Goal: Transaction & Acquisition: Purchase product/service

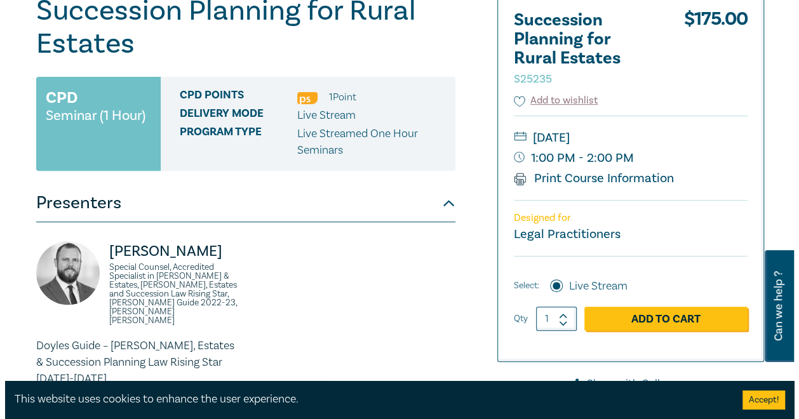
scroll to position [254, 0]
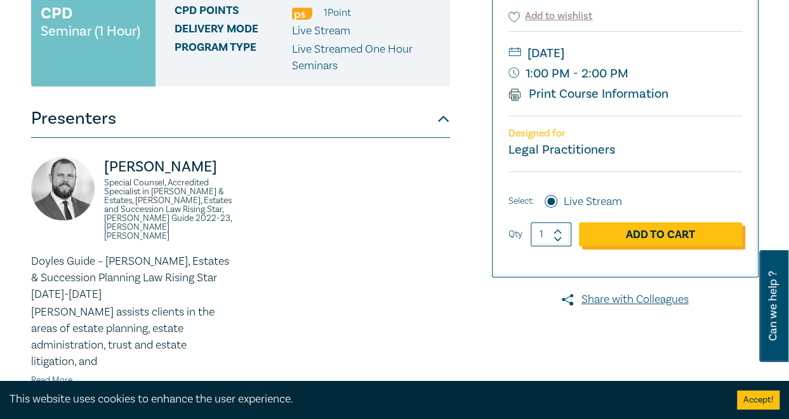
click at [676, 241] on link "Add to Cart" at bounding box center [660, 234] width 163 height 24
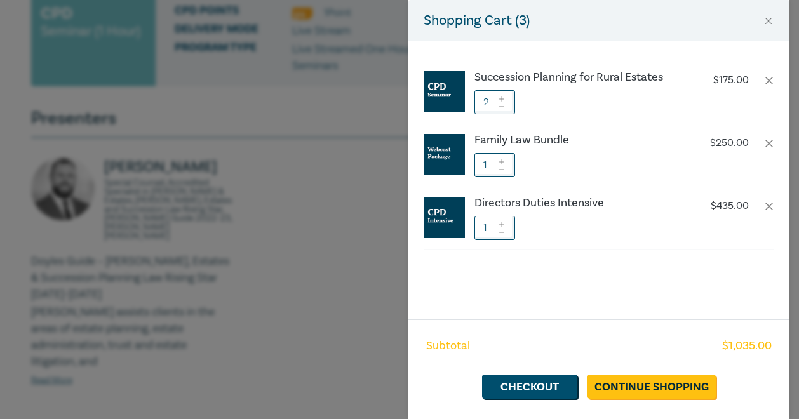
click at [499, 110] on div at bounding box center [501, 102] width 9 height 24
click at [504, 104] on icon at bounding box center [501, 106] width 9 height 5
click at [532, 380] on link "Checkout" at bounding box center [529, 387] width 95 height 24
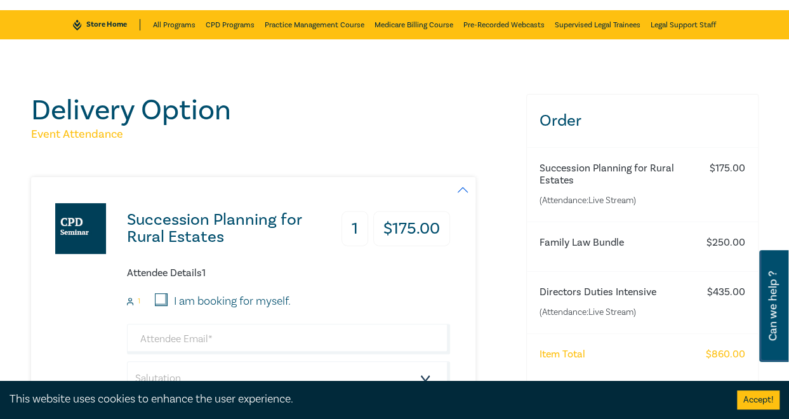
scroll to position [127, 0]
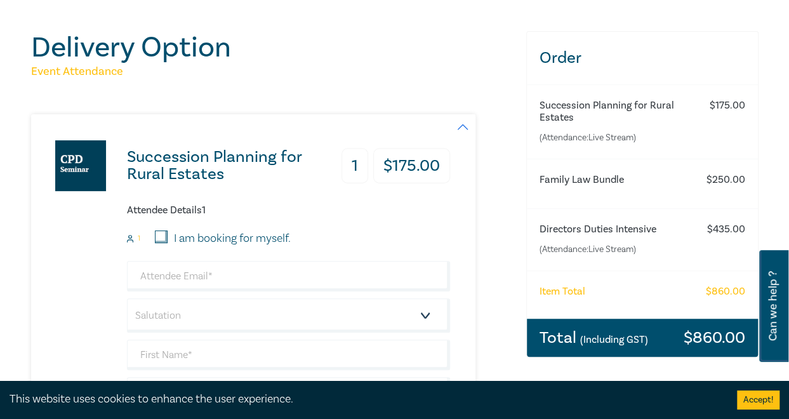
click at [160, 234] on input "I am booking for myself." at bounding box center [161, 237] width 13 height 13
checkbox input "true"
type input "[PERSON_NAME][EMAIL_ADDRESS][DOMAIN_NAME]"
type input "[PERSON_NAME]"
type input "McLachlan"
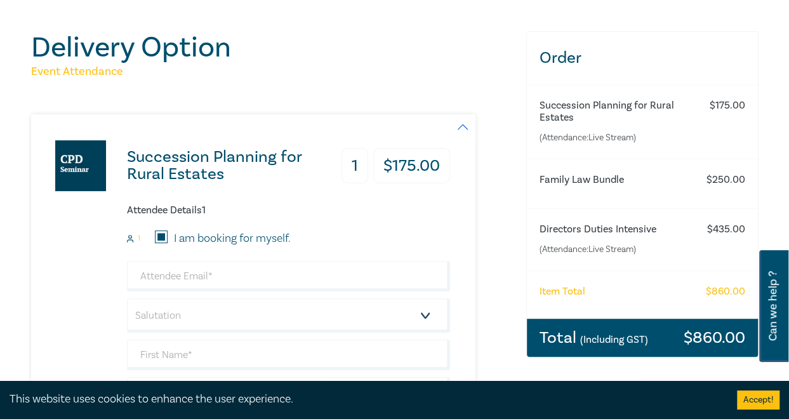
type input "BAJLE Group"
type input "408992918"
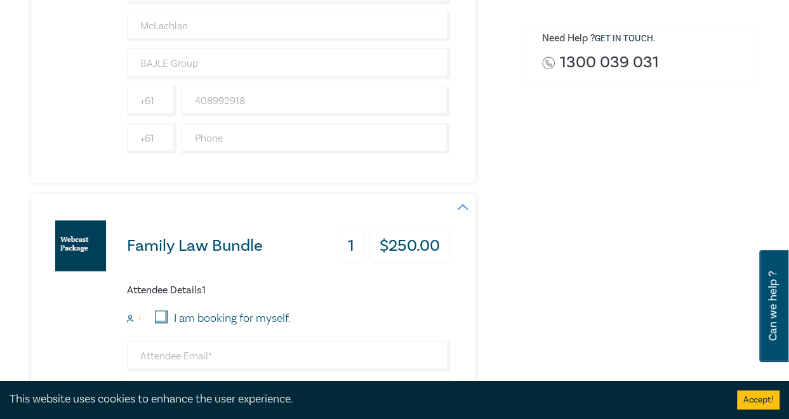
scroll to position [572, 0]
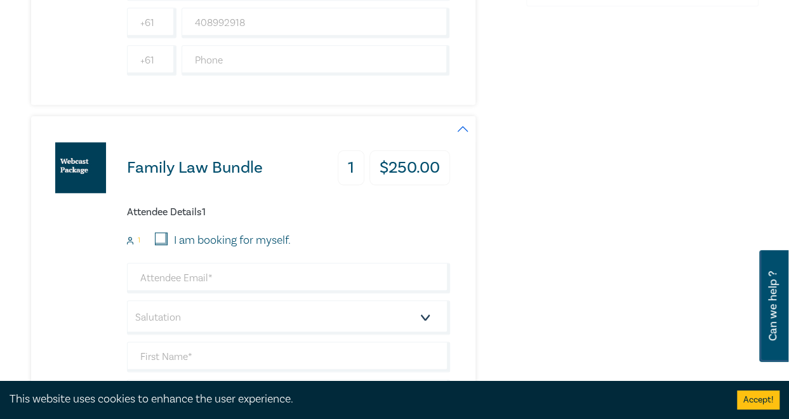
click at [164, 236] on input "I am booking for myself." at bounding box center [161, 238] width 13 height 13
checkbox input "true"
type input "[PERSON_NAME][EMAIL_ADDRESS][DOMAIN_NAME]"
type input "[PERSON_NAME]"
type input "McLachlan"
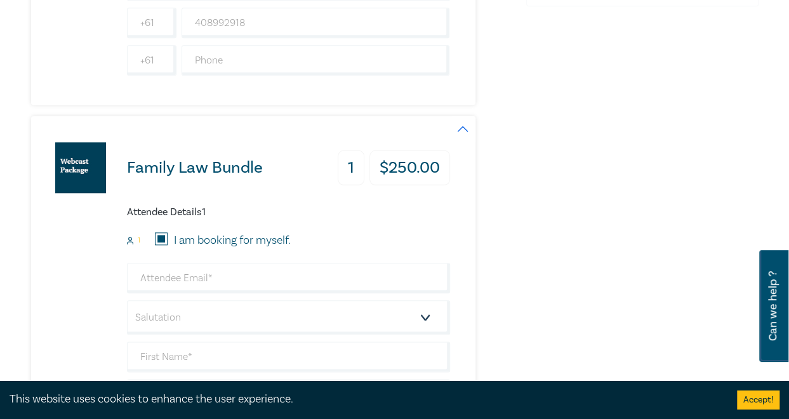
type input "BAJLE Group"
type input "408992918"
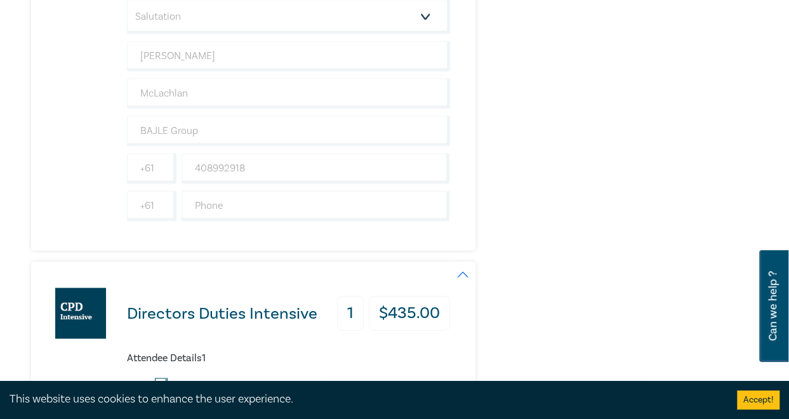
scroll to position [953, 0]
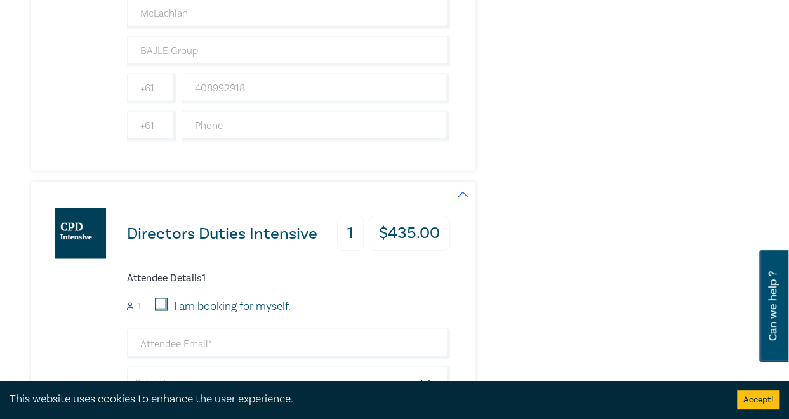
click at [164, 298] on input "I am booking for myself." at bounding box center [161, 304] width 13 height 13
checkbox input "true"
type input "[PERSON_NAME][EMAIL_ADDRESS][DOMAIN_NAME]"
type input "[PERSON_NAME]"
type input "McLachlan"
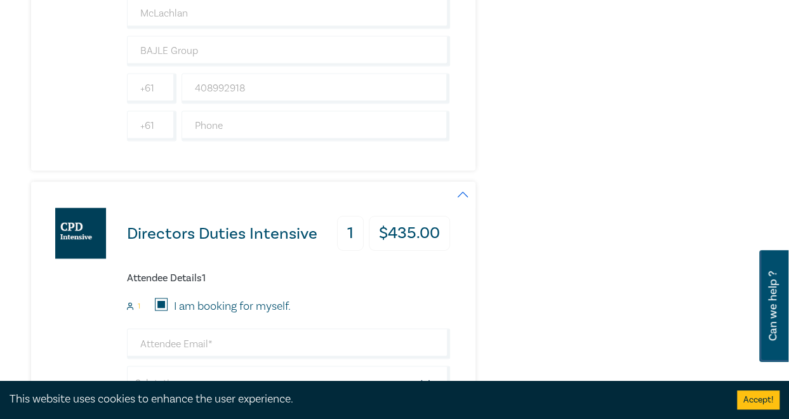
type input "BAJLE Group"
type input "408992918"
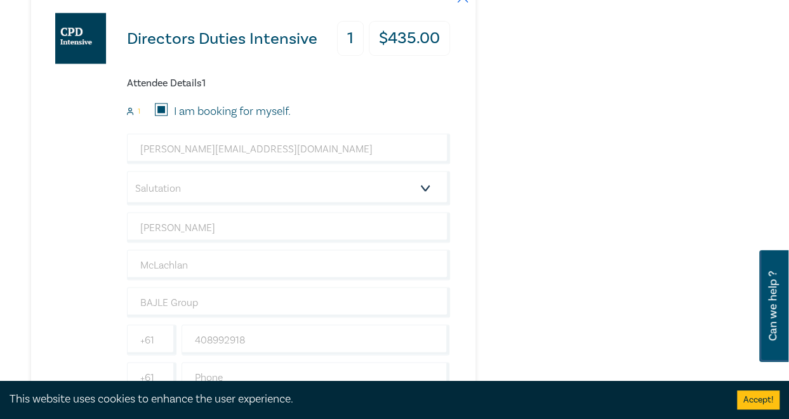
scroll to position [1270, 0]
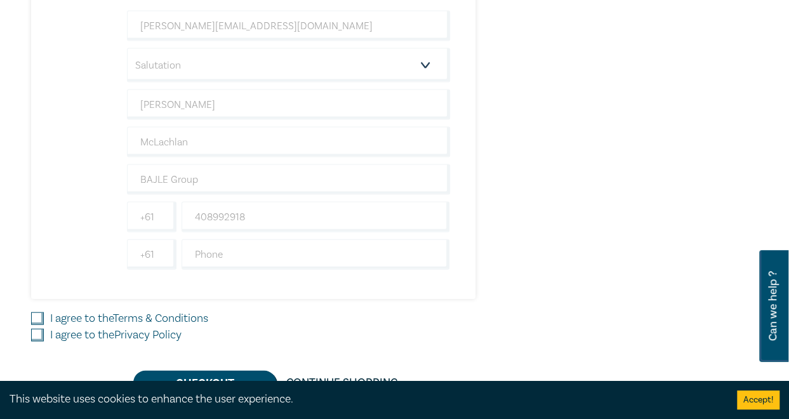
click at [34, 313] on input "I agree to the Terms & Conditions" at bounding box center [37, 318] width 13 height 13
checkbox input "true"
click at [37, 329] on input "I agree to the Privacy Policy" at bounding box center [37, 335] width 13 height 13
checkbox input "true"
click at [193, 371] on button "Checkout" at bounding box center [204, 383] width 143 height 24
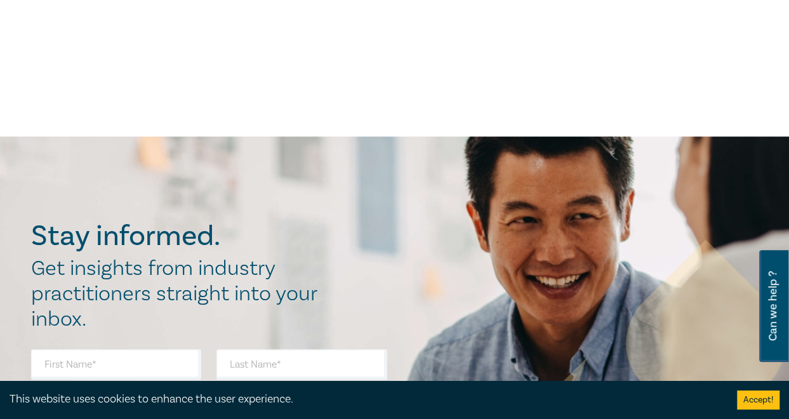
scroll to position [81, 0]
